Goal: Information Seeking & Learning: Get advice/opinions

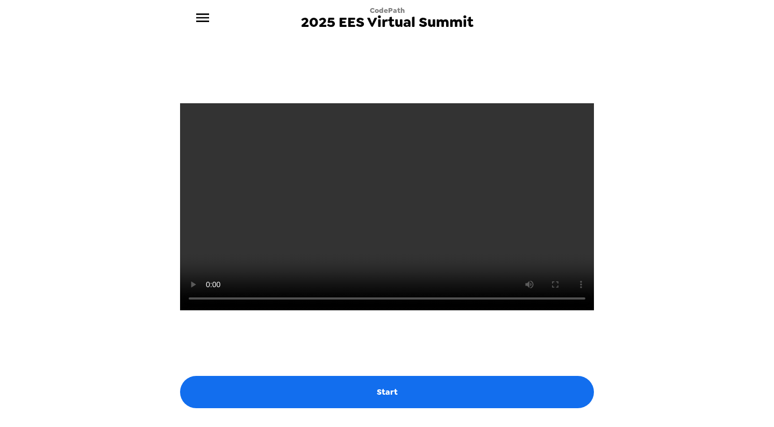
click at [326, 276] on video at bounding box center [387, 206] width 414 height 207
click at [203, 19] on icon "menu" at bounding box center [202, 17] width 17 height 17
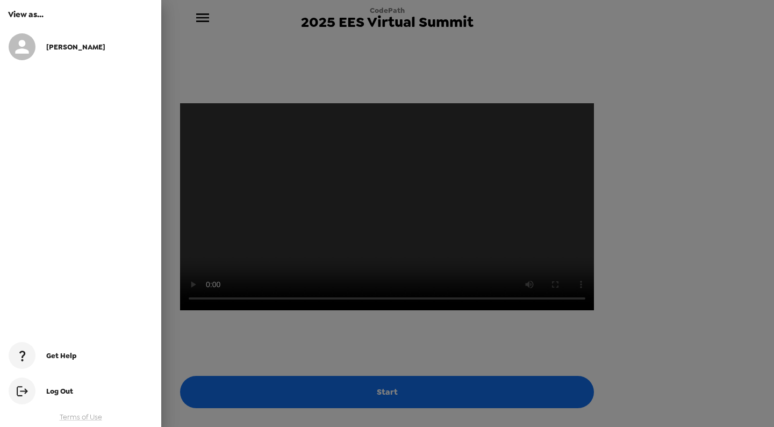
click at [203, 19] on div at bounding box center [387, 213] width 774 height 427
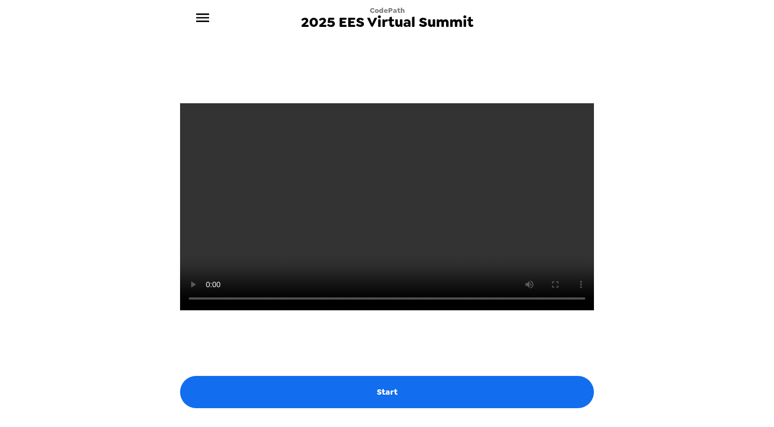
click at [206, 18] on icon "menu" at bounding box center [202, 17] width 13 height 9
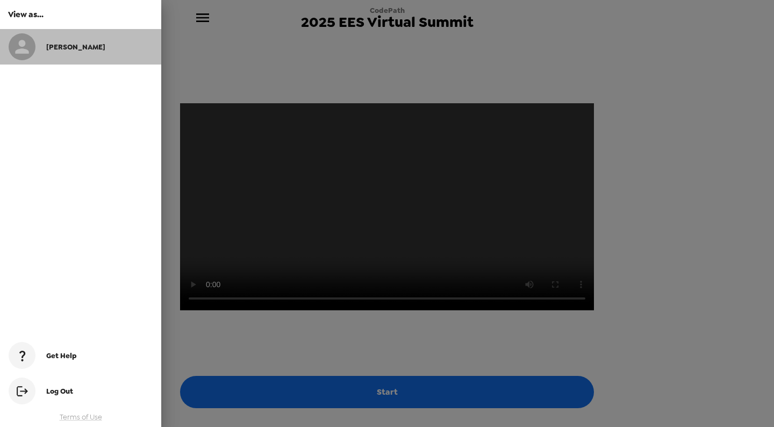
click at [46, 50] on div at bounding box center [28, 46] width 38 height 27
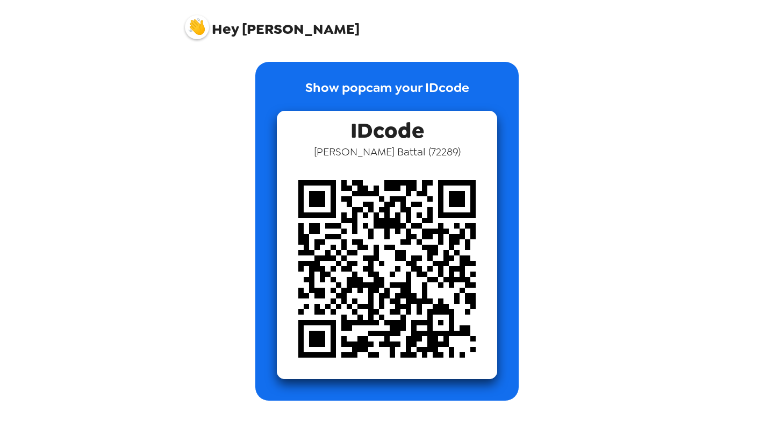
click at [197, 27] on img at bounding box center [197, 27] width 24 height 24
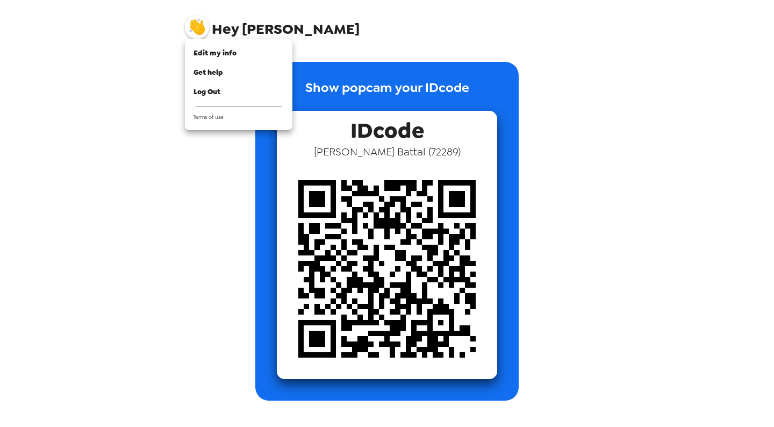
click at [106, 68] on div at bounding box center [387, 213] width 774 height 427
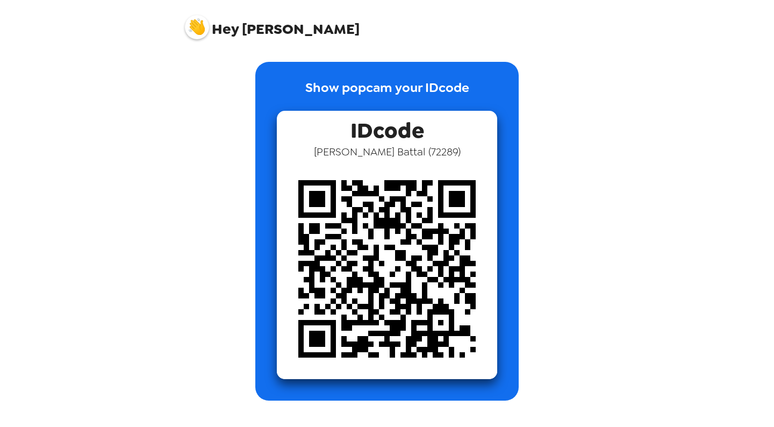
click at [199, 27] on img at bounding box center [197, 27] width 24 height 24
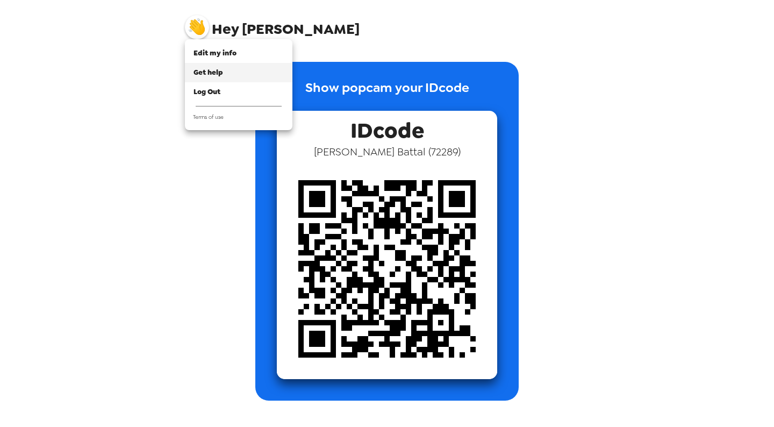
click at [203, 70] on span "Get help" at bounding box center [209, 72] width 30 height 9
click at [390, 89] on div at bounding box center [387, 213] width 774 height 427
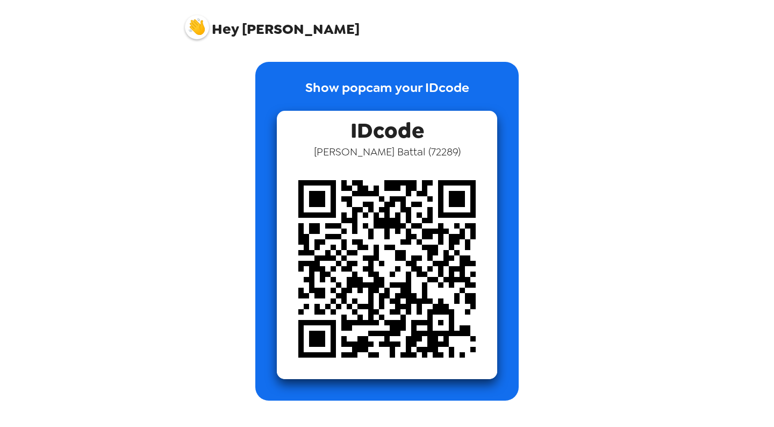
click at [198, 21] on img at bounding box center [197, 27] width 24 height 24
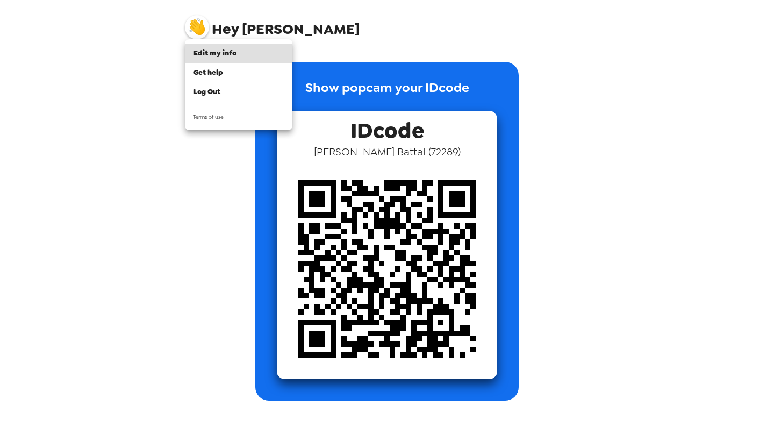
click at [351, 165] on div at bounding box center [387, 213] width 774 height 427
